Goal: Book appointment/travel/reservation

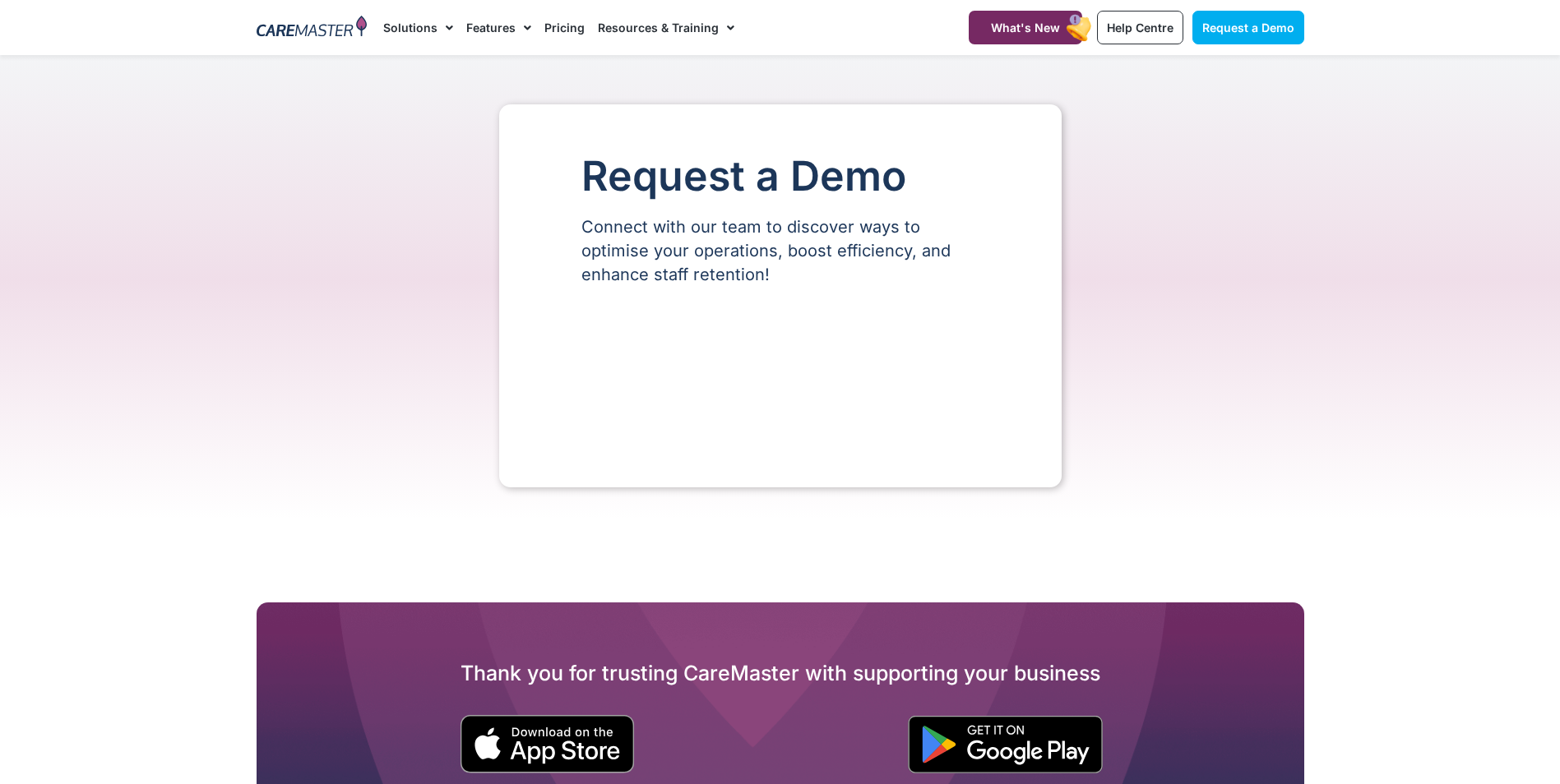
select select "**"
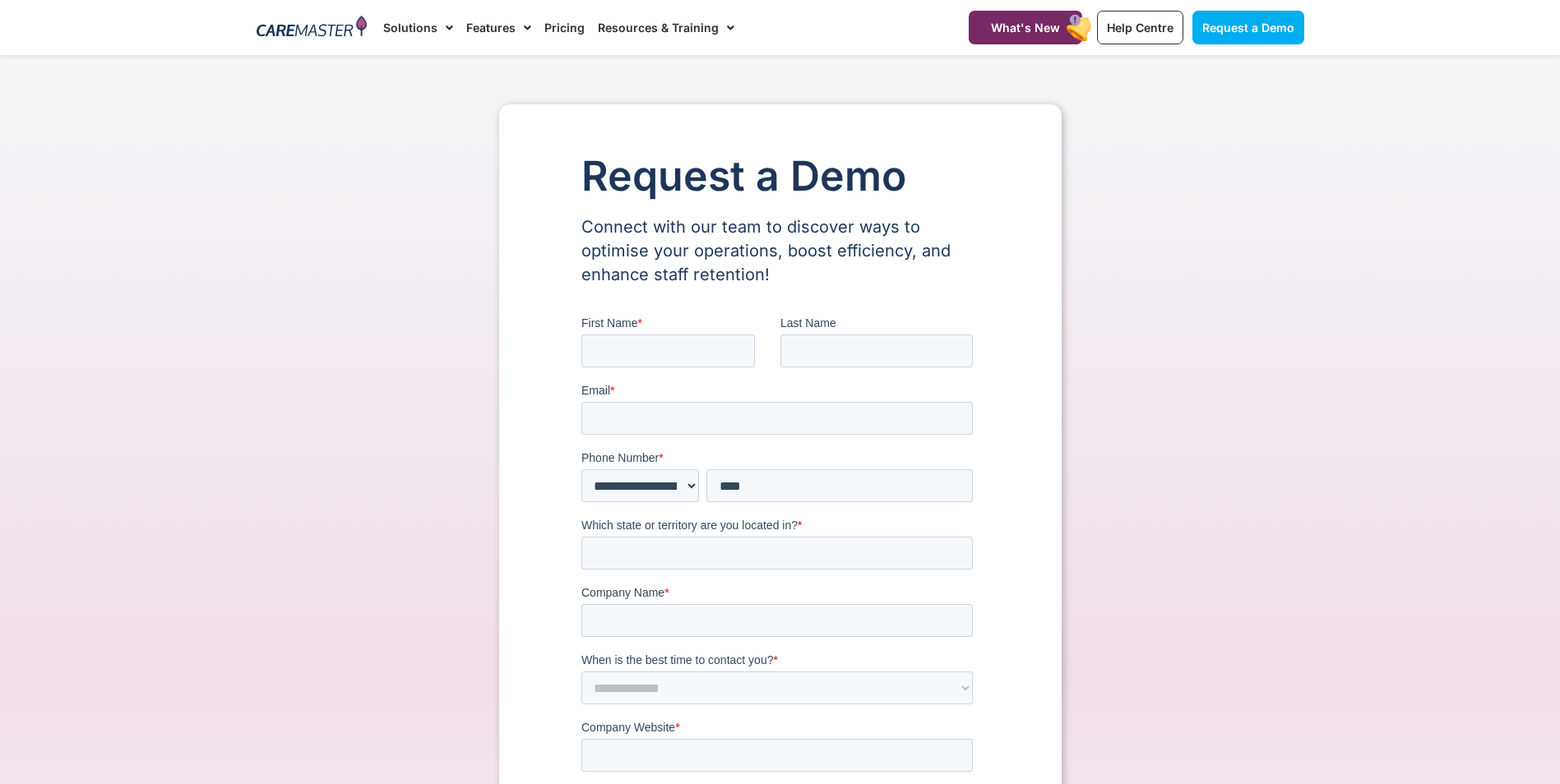
click at [364, 109] on div "Request a Demo Connect with our team to discover ways to optimise your operatio…" at bounding box center [780, 698] width 1064 height 1187
